Goal: Task Accomplishment & Management: Manage account settings

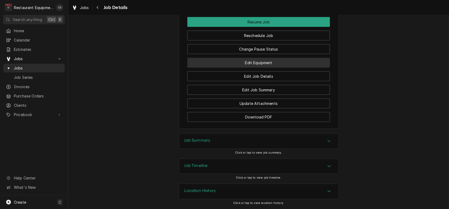
scroll to position [800, 0]
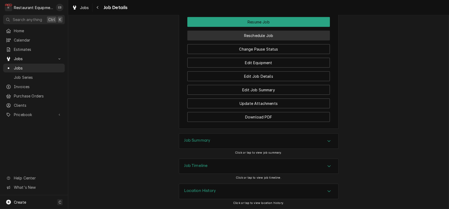
click at [272, 41] on button "Reschedule Job" at bounding box center [258, 36] width 143 height 10
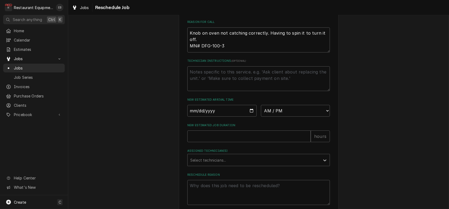
scroll to position [233, 0]
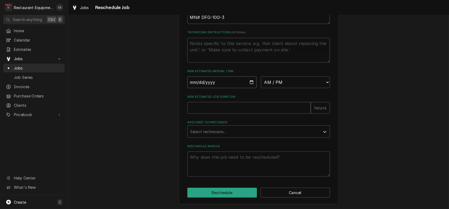
click at [251, 77] on input "Date" at bounding box center [221, 83] width 69 height 12
type textarea "x"
type input "[DATE]"
click at [292, 77] on select "AM / PM 6:00 AM 6:15 AM 6:30 AM 6:45 AM 7:00 AM 7:15 AM 7:30 AM 7:45 AM 8:00 AM…" at bounding box center [295, 83] width 69 height 12
select select "18:30:00"
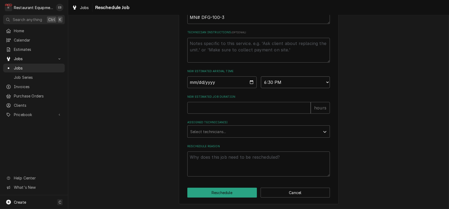
click at [261, 77] on select "AM / PM 6:00 AM 6:15 AM 6:30 AM 6:45 AM 7:00 AM 7:15 AM 7:30 AM 7:45 AM 8:00 AM…" at bounding box center [295, 83] width 69 height 12
click at [241, 102] on input "New Estimated Job Duration" at bounding box center [248, 108] width 123 height 12
type textarea "x"
type input "2"
click at [225, 127] on div "Assigned Technician(s)" at bounding box center [253, 132] width 127 height 10
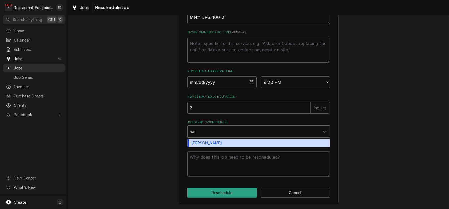
type input "[PERSON_NAME]"
click at [218, 139] on div "[PERSON_NAME]" at bounding box center [259, 143] width 142 height 8
type textarea "x"
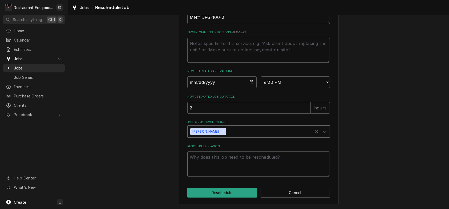
click at [236, 158] on textarea "Reschedule Reason" at bounding box center [258, 164] width 143 height 25
type textarea "x"
type textarea "P"
type textarea "x"
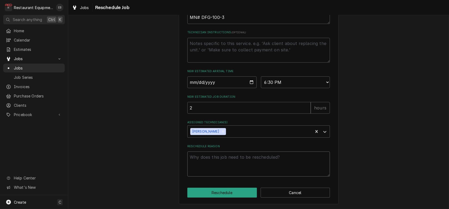
type textarea "N"
type textarea "x"
type textarea "Ne"
type textarea "x"
type textarea "New"
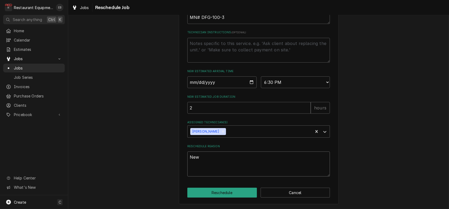
type textarea "x"
type textarea "New"
type textarea "x"
type textarea "New P"
type textarea "x"
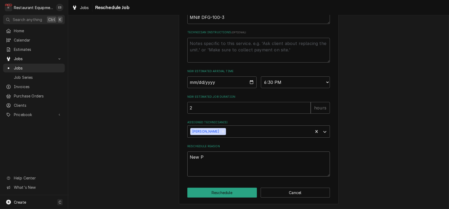
type textarea "New Pa"
type textarea "x"
type textarea "New Par"
type textarea "x"
type textarea "New Part"
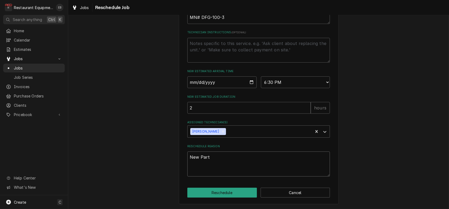
type textarea "x"
type textarea "New Parts"
type textarea "x"
type textarea "New Parts"
type textarea "x"
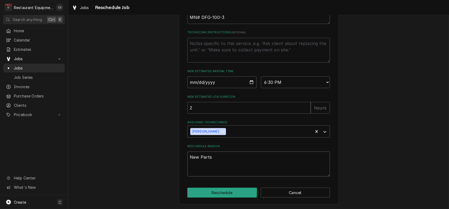
type textarea "New Parts R"
type textarea "x"
type textarea "New Parts RE"
type textarea "x"
type textarea "New Parts REc"
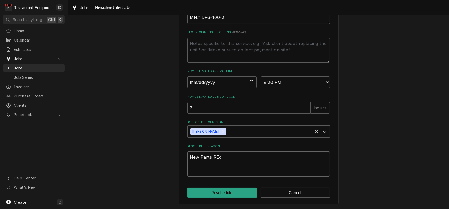
type textarea "x"
type textarea "New Parts RE"
type textarea "x"
type textarea "New Parts R"
type textarea "x"
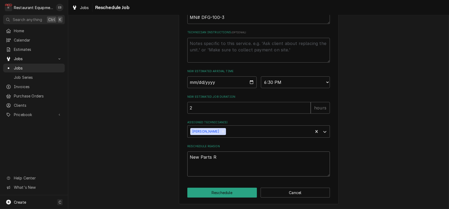
type textarea "New Parts Re"
type textarea "x"
type textarea "New Parts Rec"
type textarea "x"
type textarea "New Parts Rece"
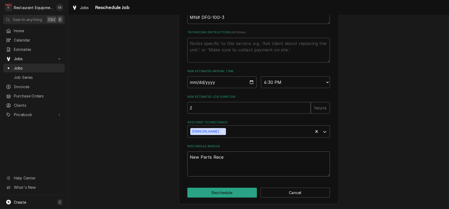
type textarea "x"
type textarea "New Parts Recei"
type textarea "x"
type textarea "New Parts Receiv"
type textarea "x"
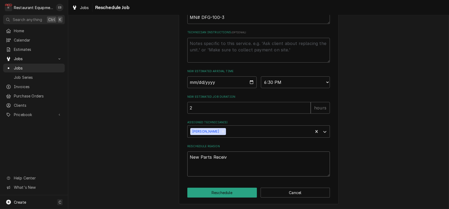
type textarea "New Parts Receive"
type textarea "x"
type textarea "New Parts Received"
click at [229, 192] on button "Reschedule" at bounding box center [222, 193] width 70 height 10
type textarea "x"
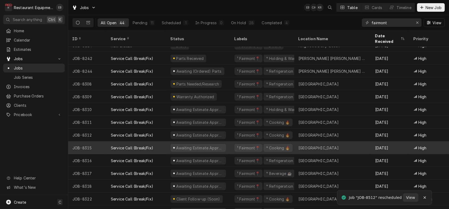
scroll to position [97, 0]
